Goal: Task Accomplishment & Management: Use online tool/utility

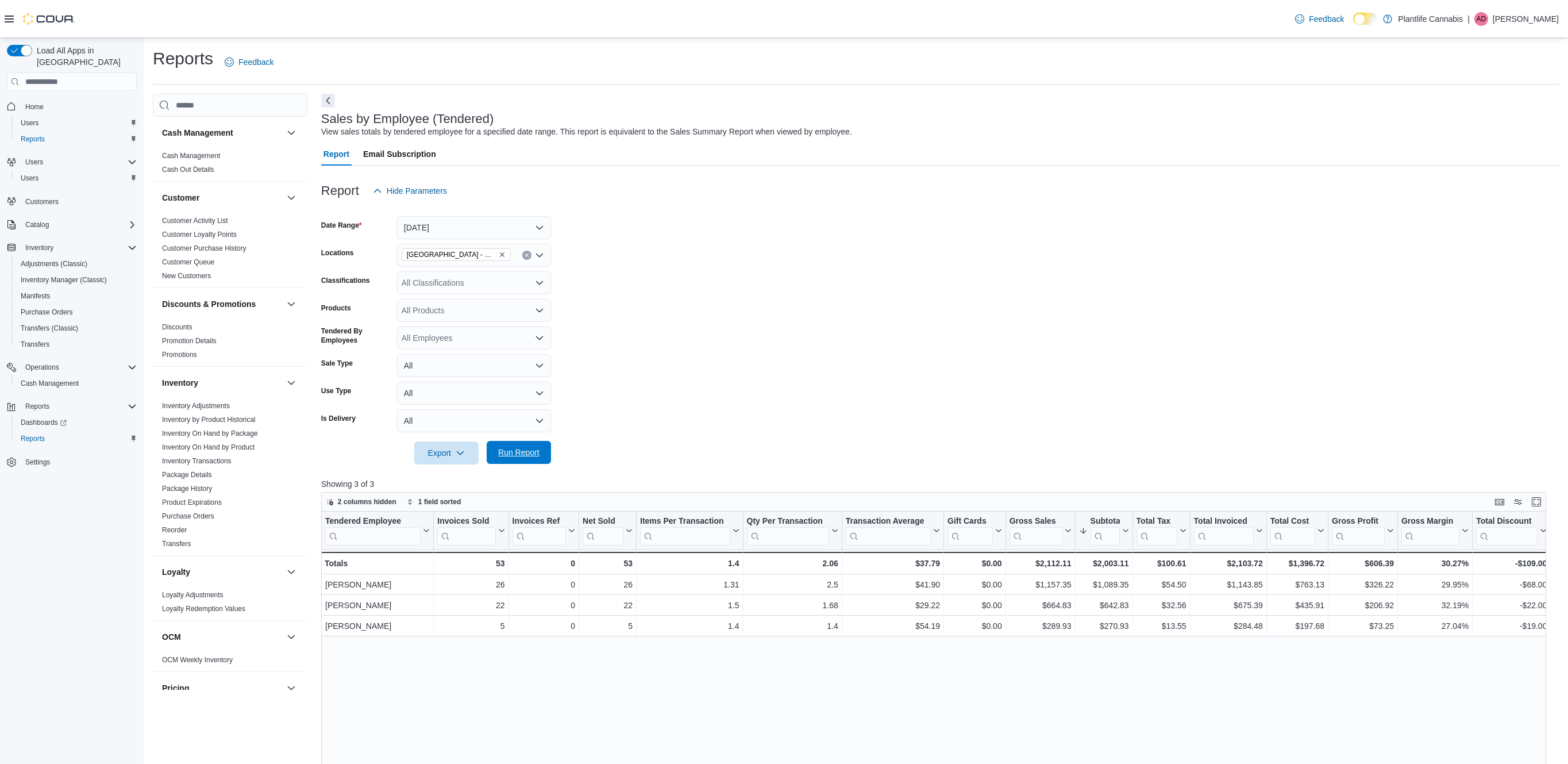
scroll to position [10, 0]
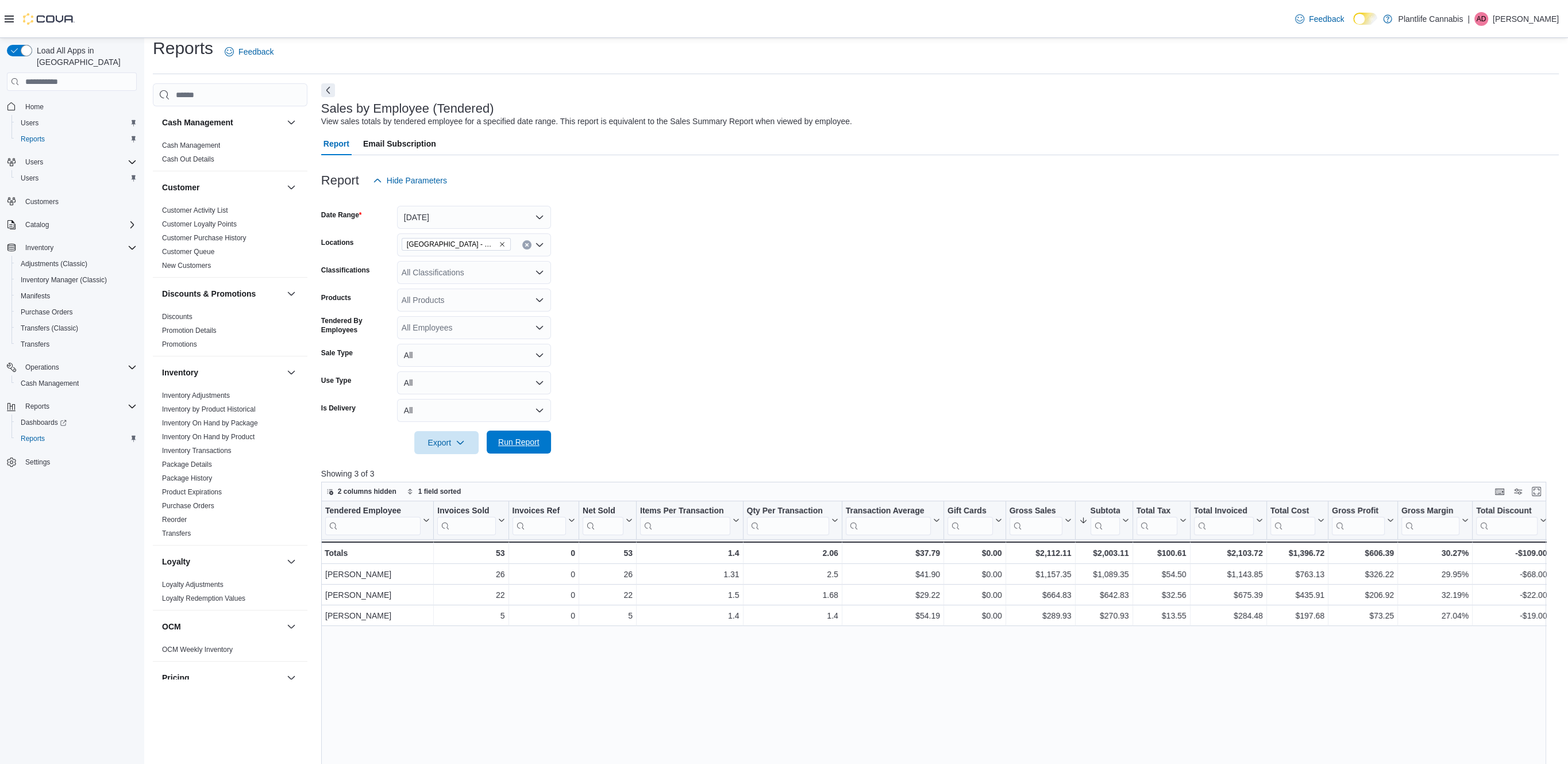
click at [535, 442] on span "Run Report" at bounding box center [519, 442] width 42 height 12
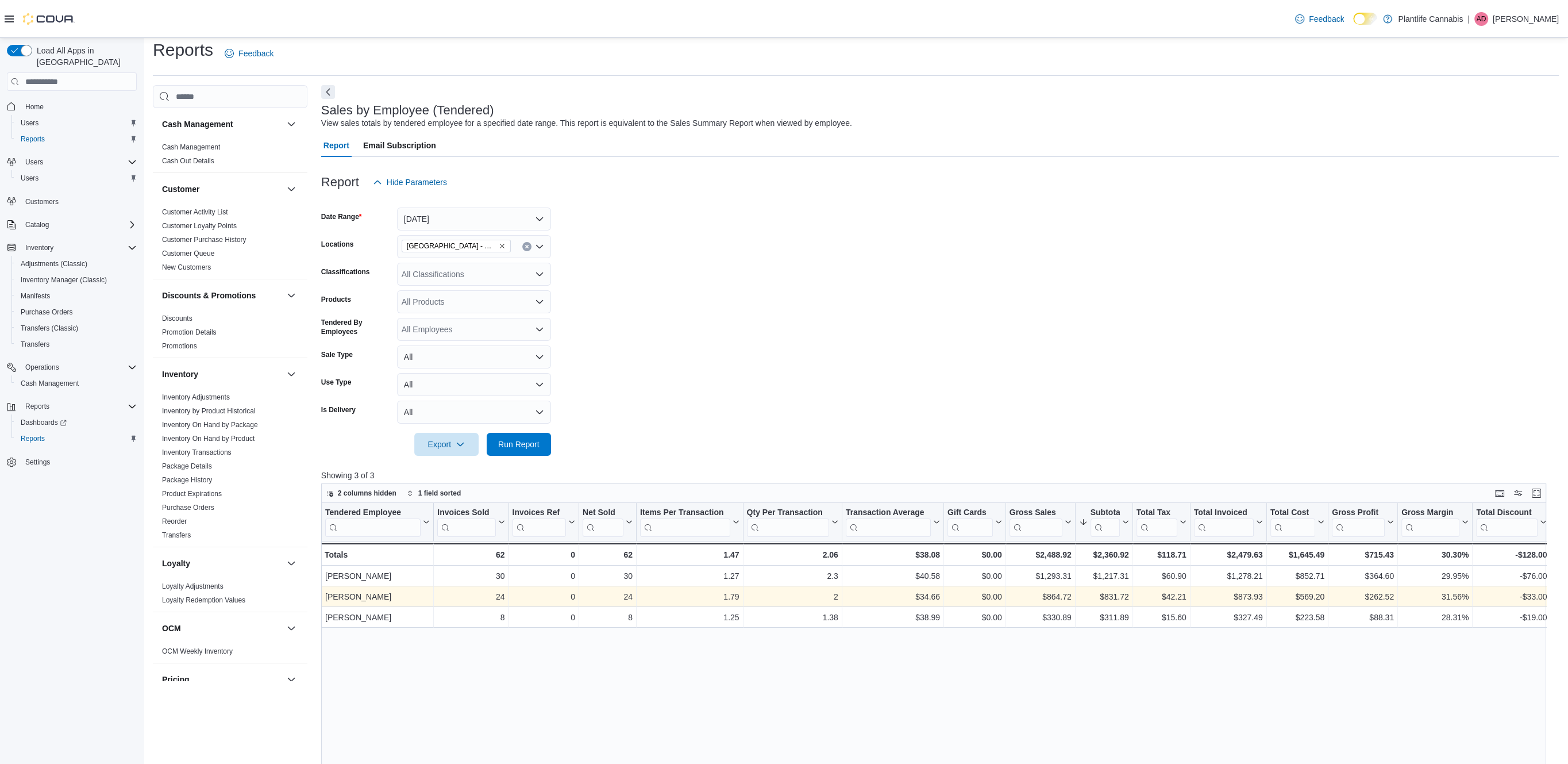
scroll to position [10, 0]
click at [934, 596] on div "$34.66" at bounding box center [893, 596] width 94 height 14
copy div "34.66"
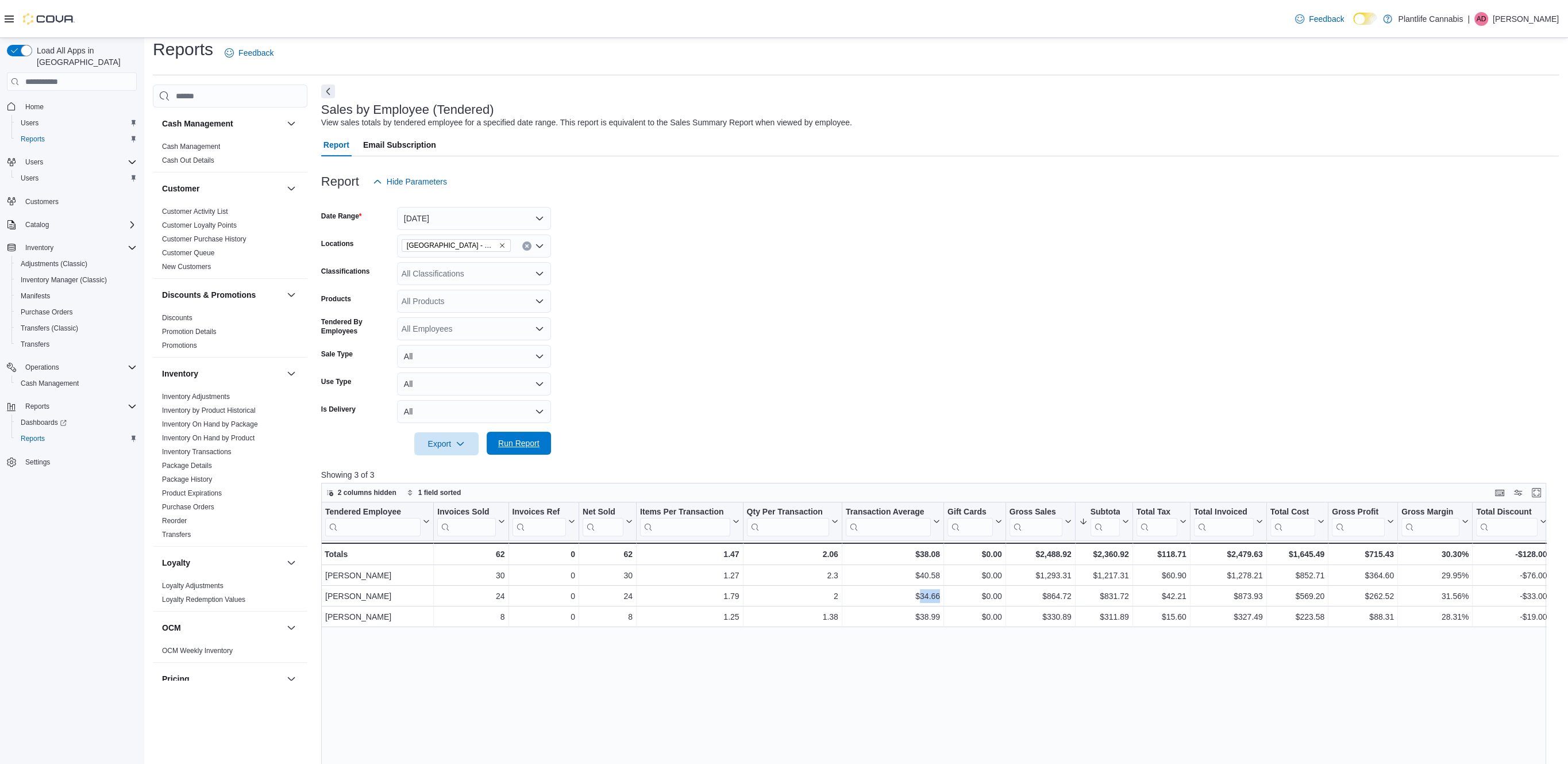
click at [515, 438] on span "Run Report" at bounding box center [518, 443] width 51 height 23
drag, startPoint x: 1098, startPoint y: 558, endPoint x: 1110, endPoint y: 557, distance: 12.0
click at [1110, 557] on div "$2,360.92" at bounding box center [1104, 554] width 50 height 14
click at [846, 300] on form "Date Range [DATE] Locations [GEOGRAPHIC_DATA] - Mahogany Market Classifications…" at bounding box center [940, 324] width 1238 height 262
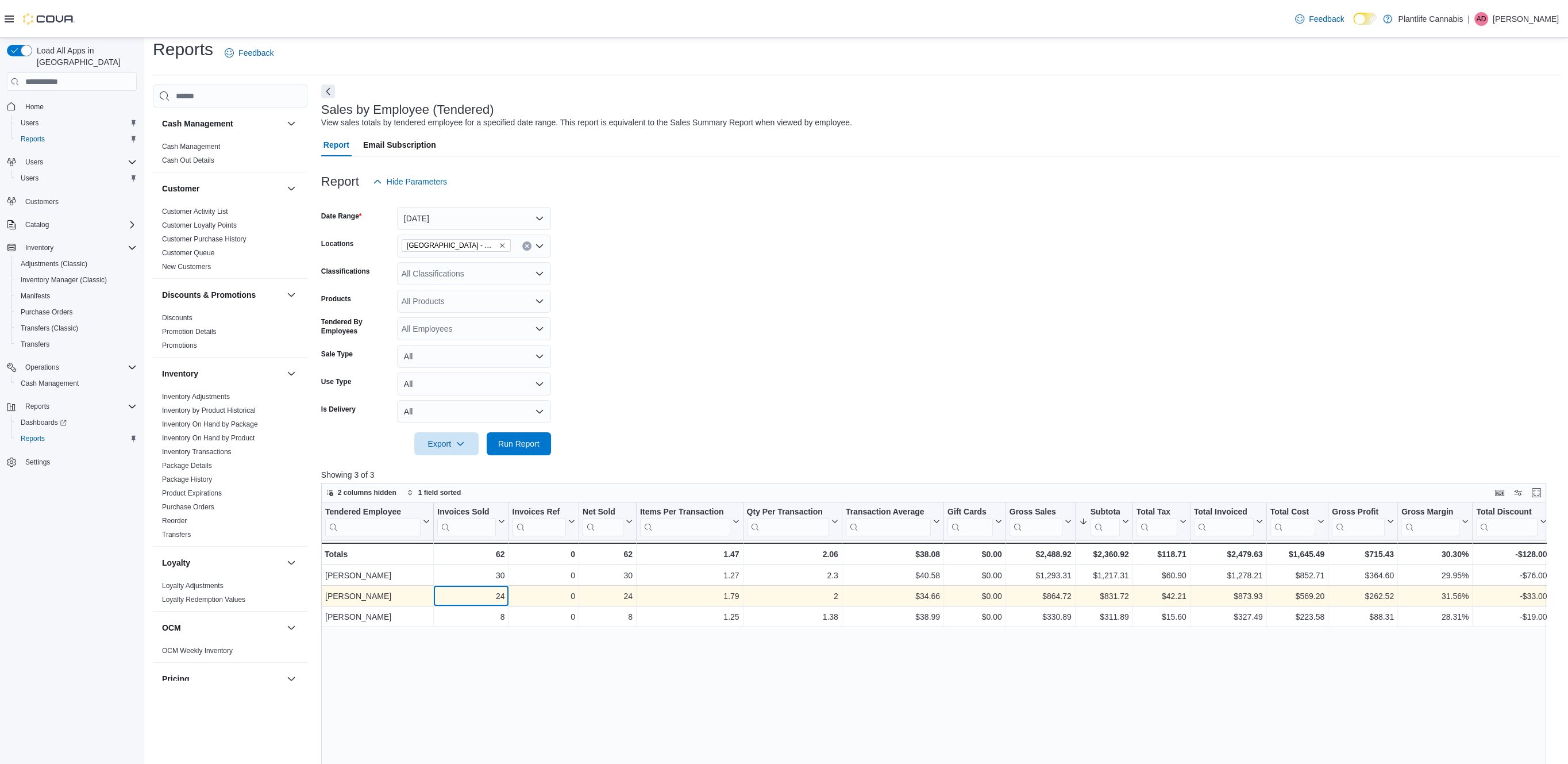
click at [500, 596] on div "24" at bounding box center [471, 596] width 67 height 14
copy div "24"
click at [927, 596] on div "$34.66" at bounding box center [893, 596] width 94 height 14
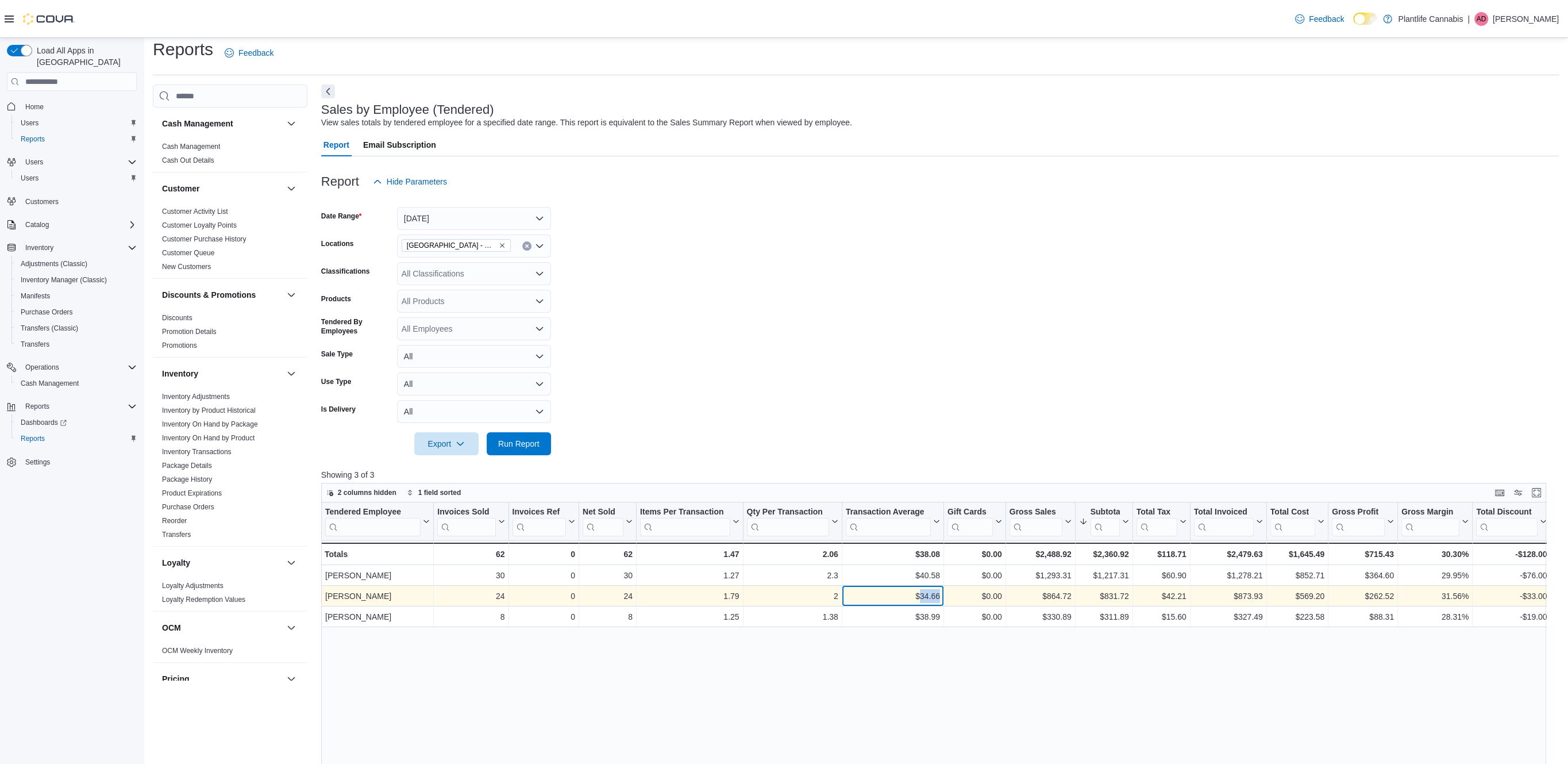
copy div "34.66"
click at [1118, 597] on div "$831.72" at bounding box center [1104, 596] width 50 height 14
copy div "831.72"
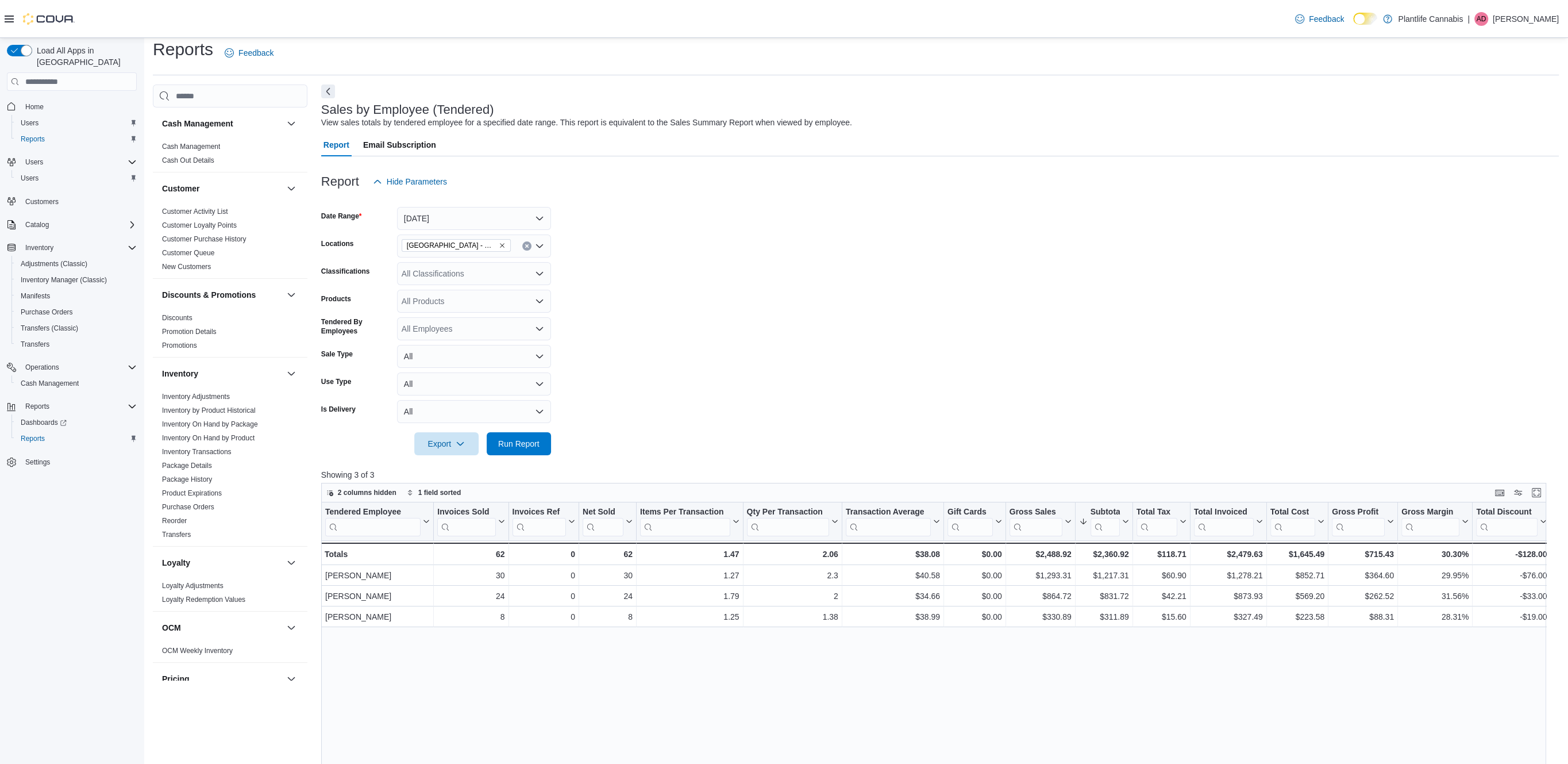
click at [468, 277] on div "All Classifications" at bounding box center [474, 273] width 154 height 23
type input "***"
click at [477, 298] on span "Accessory Group" at bounding box center [452, 294] width 61 height 12
click at [526, 453] on span "Run Report" at bounding box center [518, 443] width 51 height 23
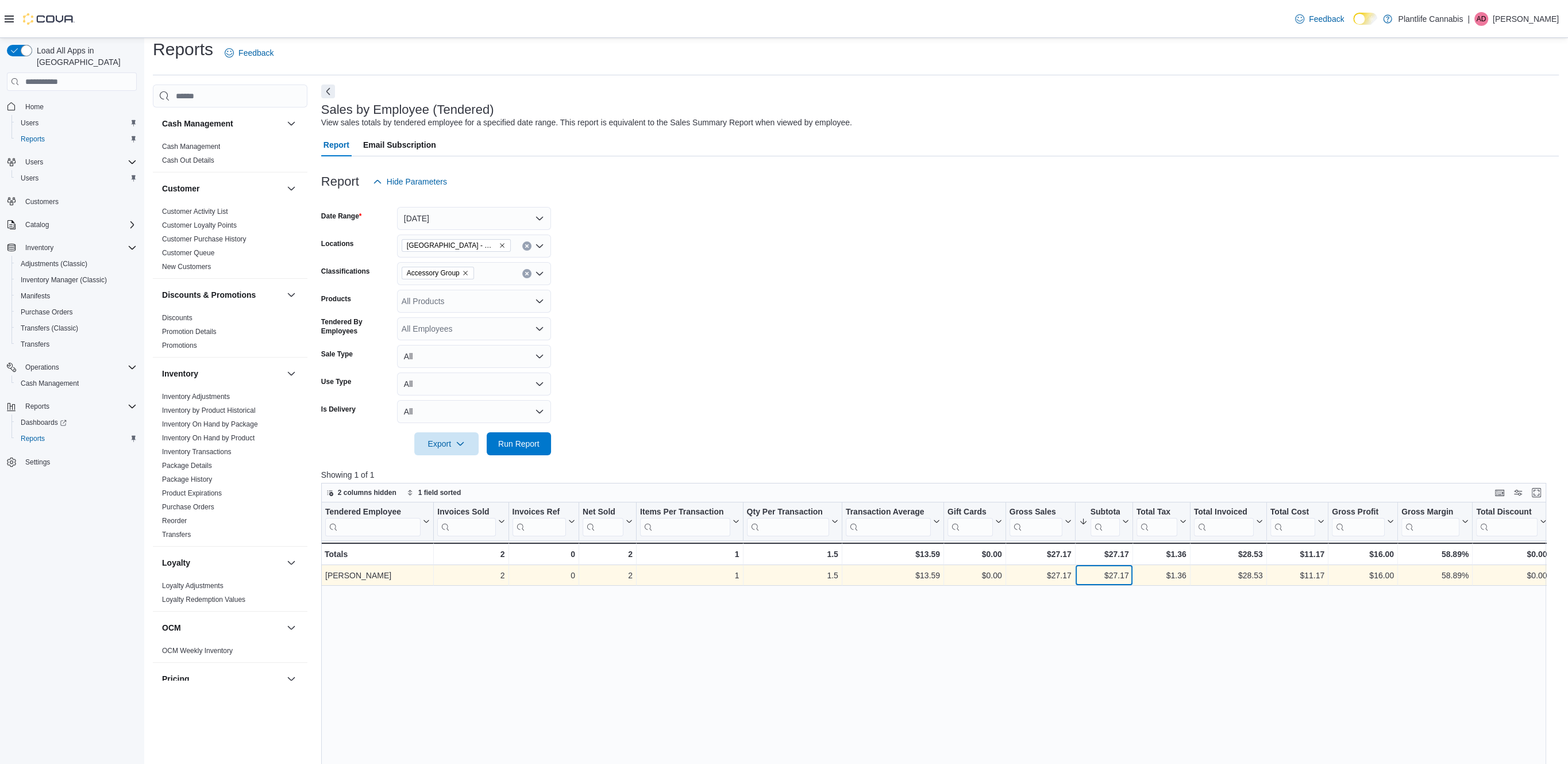
click at [1120, 578] on div "$27.17" at bounding box center [1104, 576] width 50 height 14
copy div "27.17"
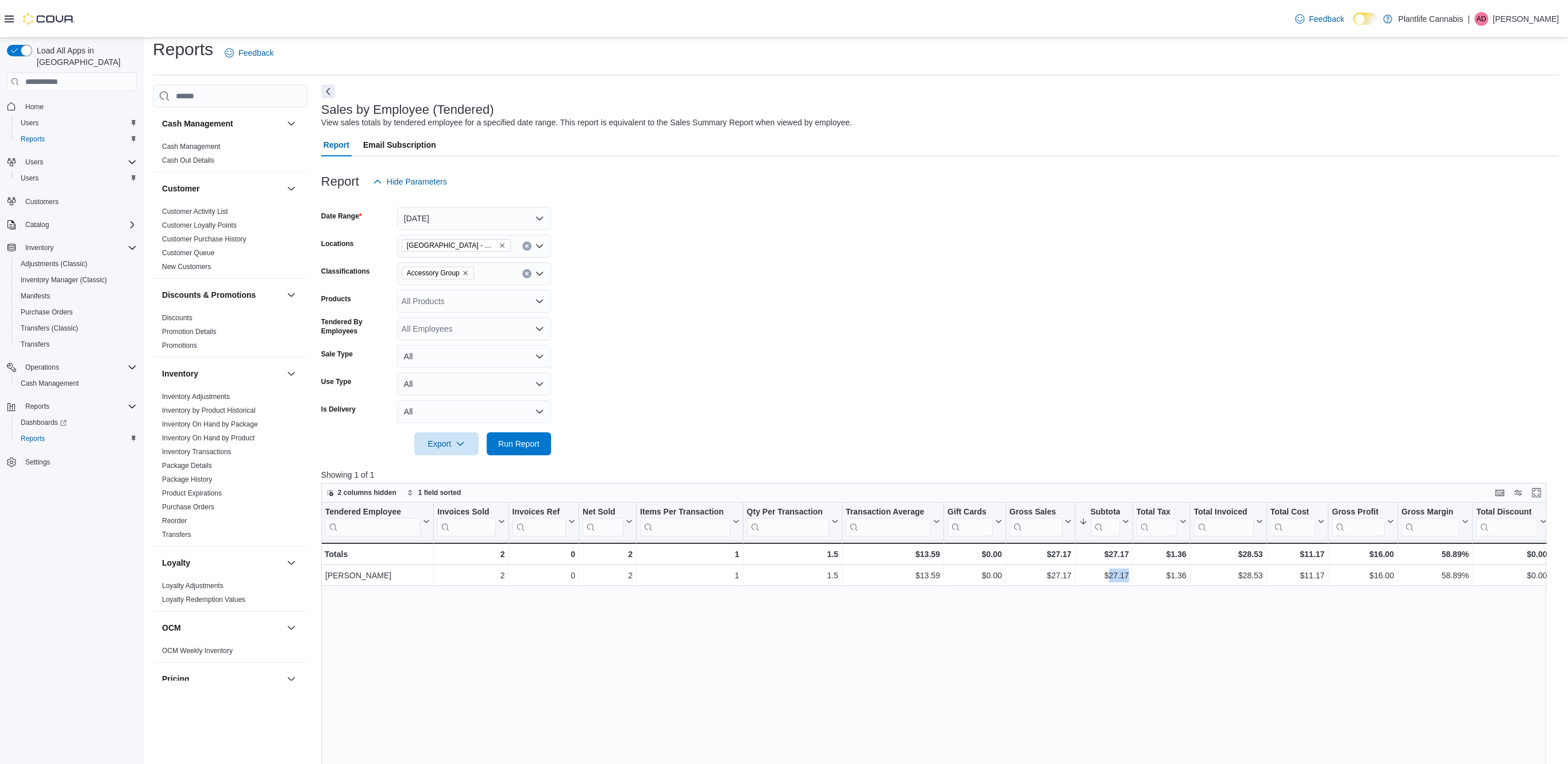
click at [468, 275] on icon "Remove Accessory Group from selection in this group" at bounding box center [465, 272] width 7 height 7
click at [515, 453] on span "Run Report" at bounding box center [518, 443] width 51 height 23
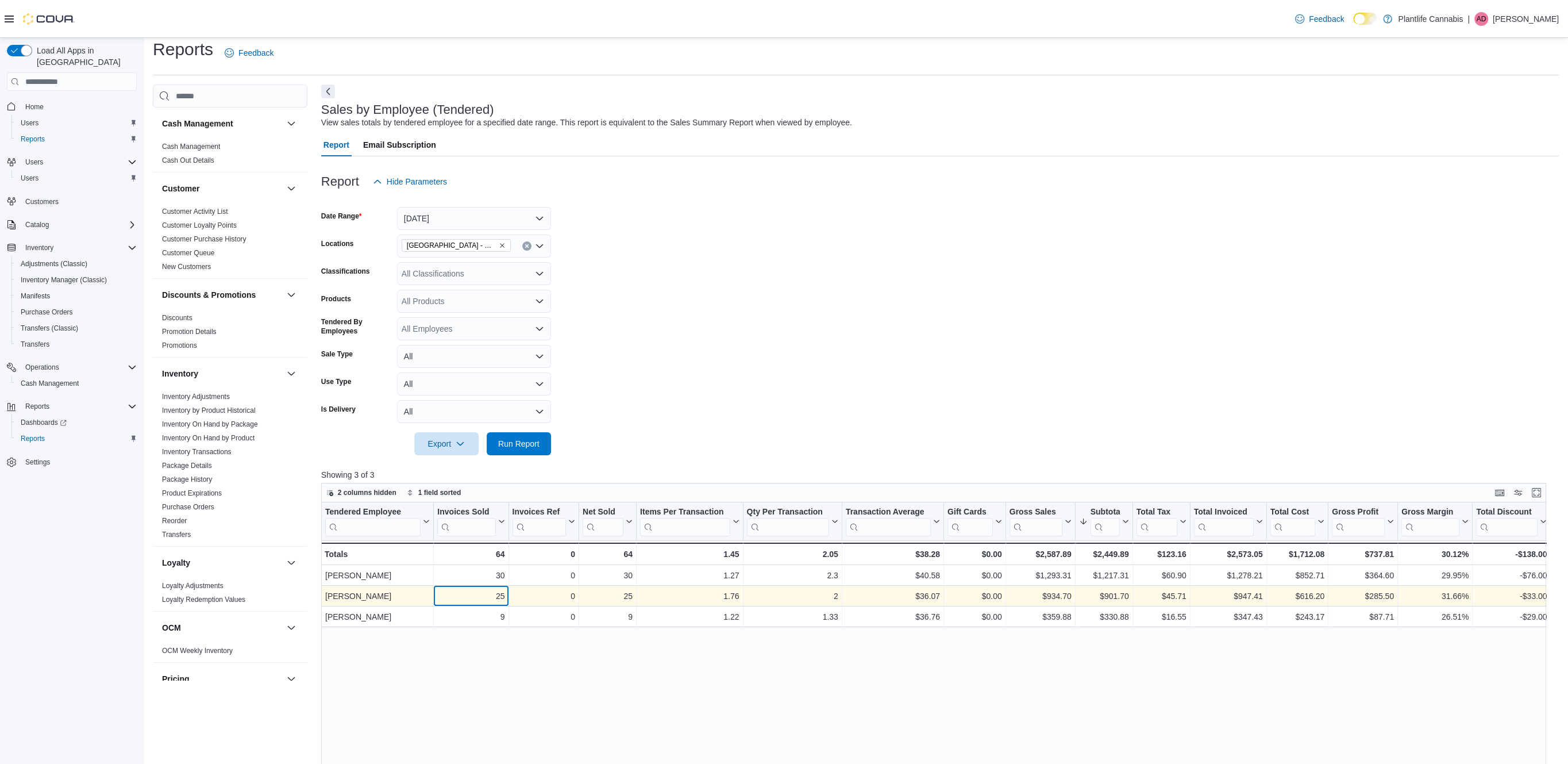
click at [500, 598] on div "25" at bounding box center [471, 596] width 67 height 14
copy div "25"
click at [924, 593] on div "$36.07" at bounding box center [893, 596] width 94 height 14
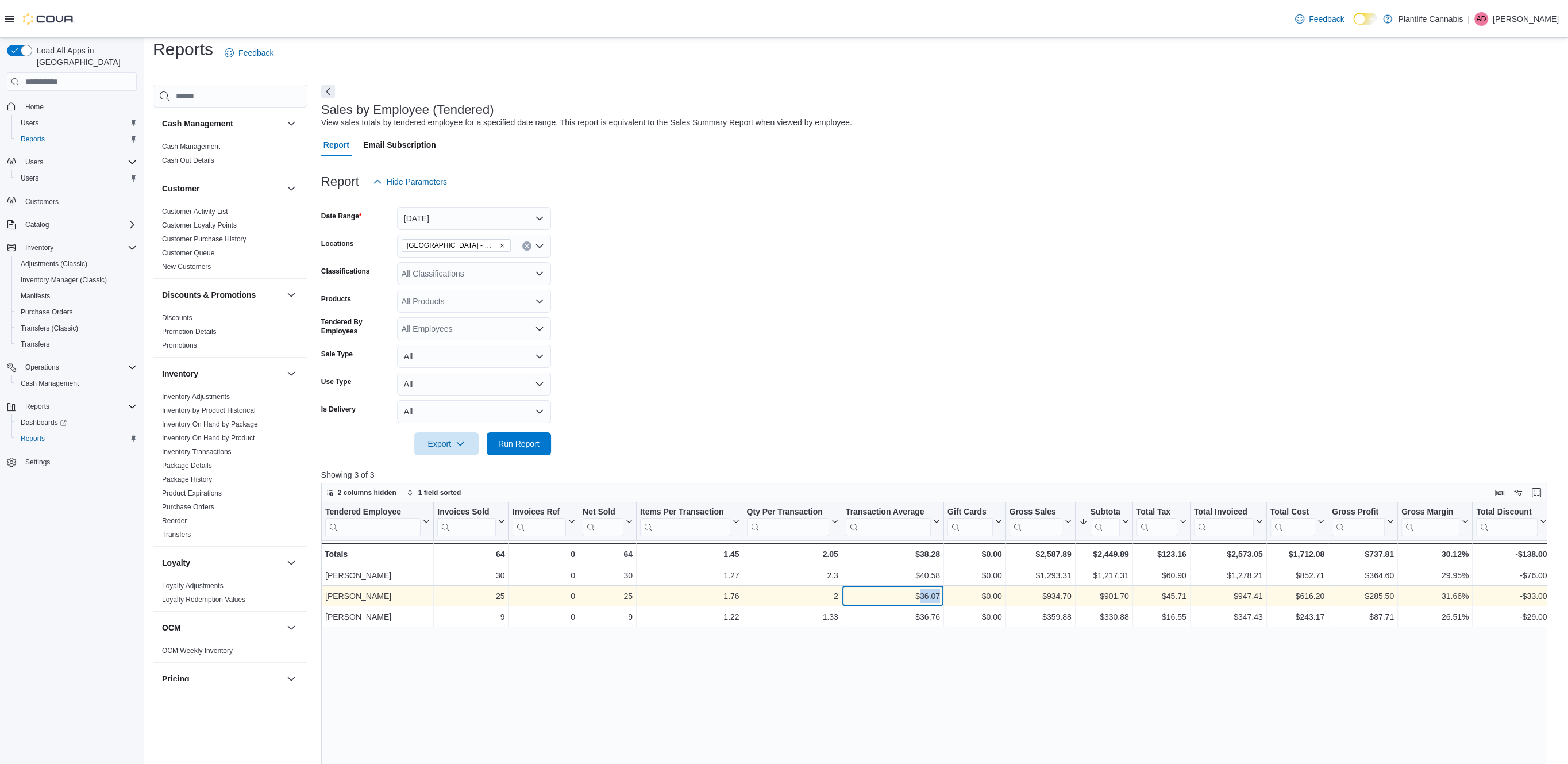
copy div "36.07"
click at [1123, 597] on div "$901.70" at bounding box center [1104, 596] width 50 height 14
copy div "901.70"
